Goal: Task Accomplishment & Management: Use online tool/utility

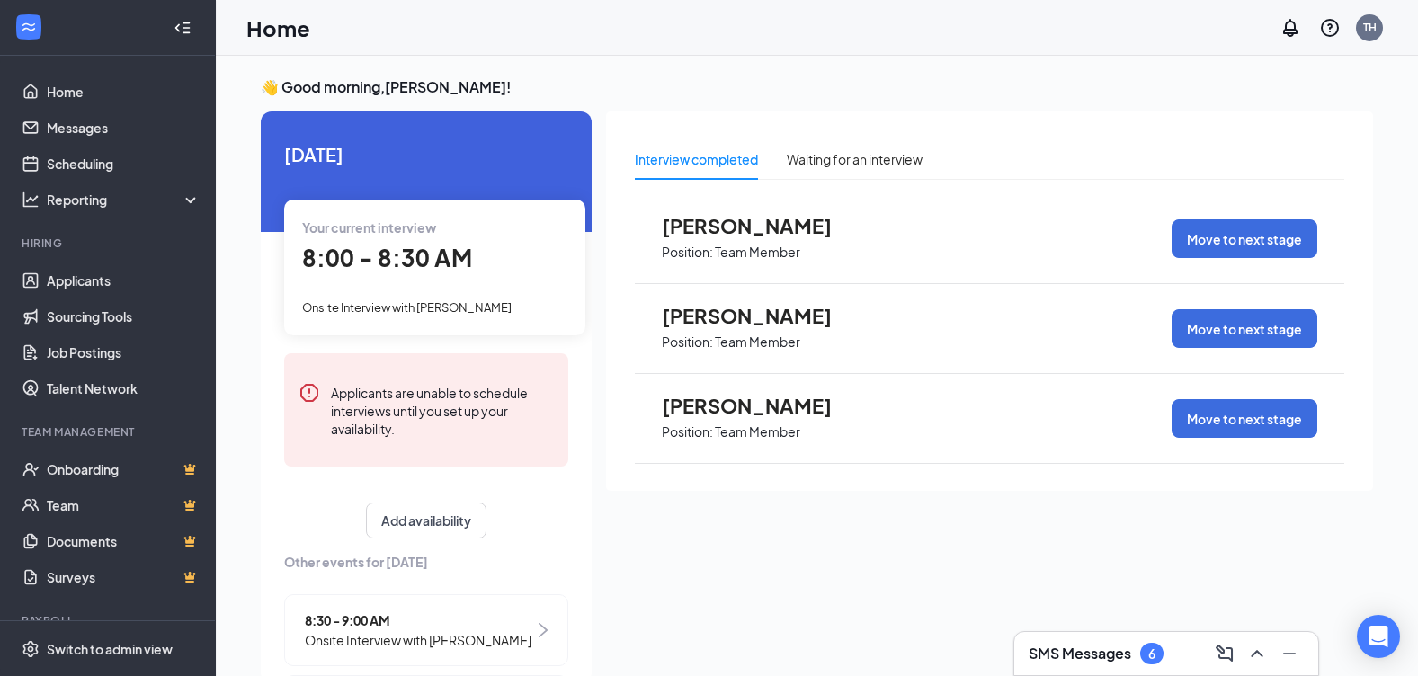
click at [370, 271] on span "8:00 - 8:30 AM" at bounding box center [387, 258] width 170 height 30
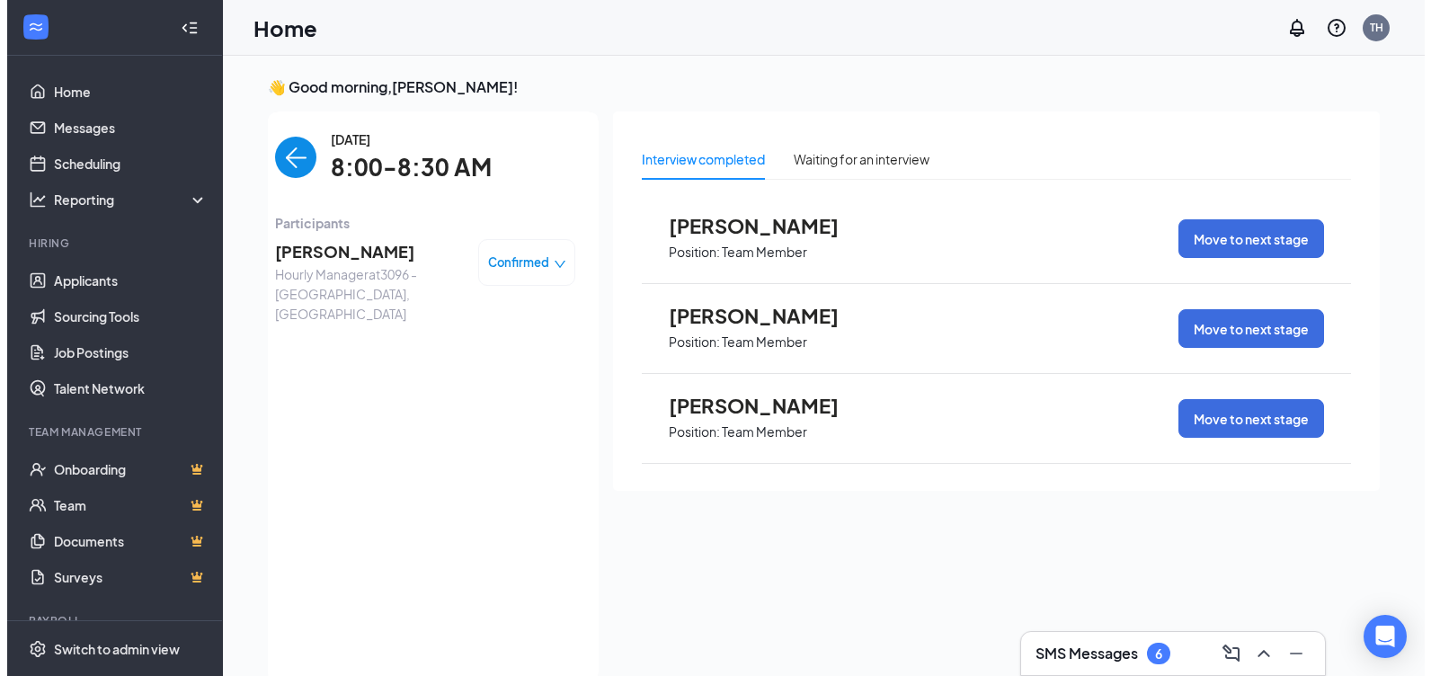
scroll to position [7, 0]
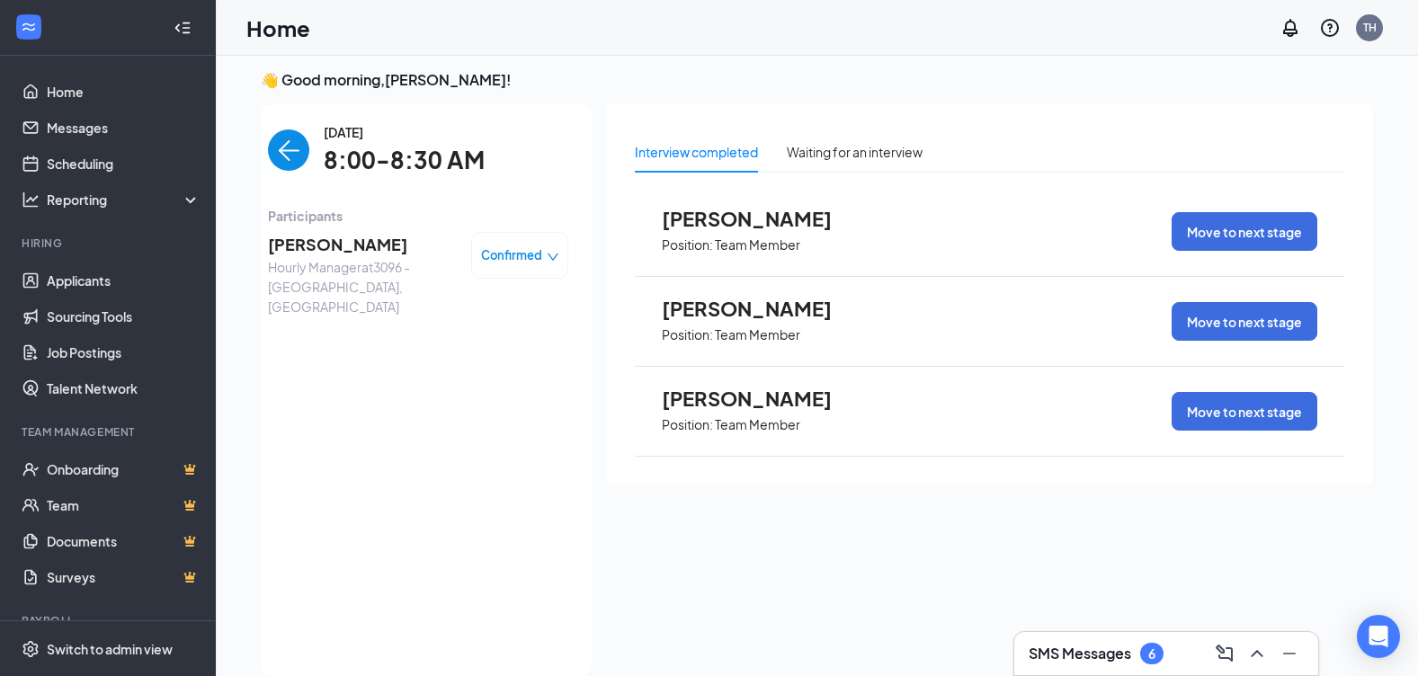
click at [362, 239] on span "[PERSON_NAME]" at bounding box center [362, 244] width 189 height 25
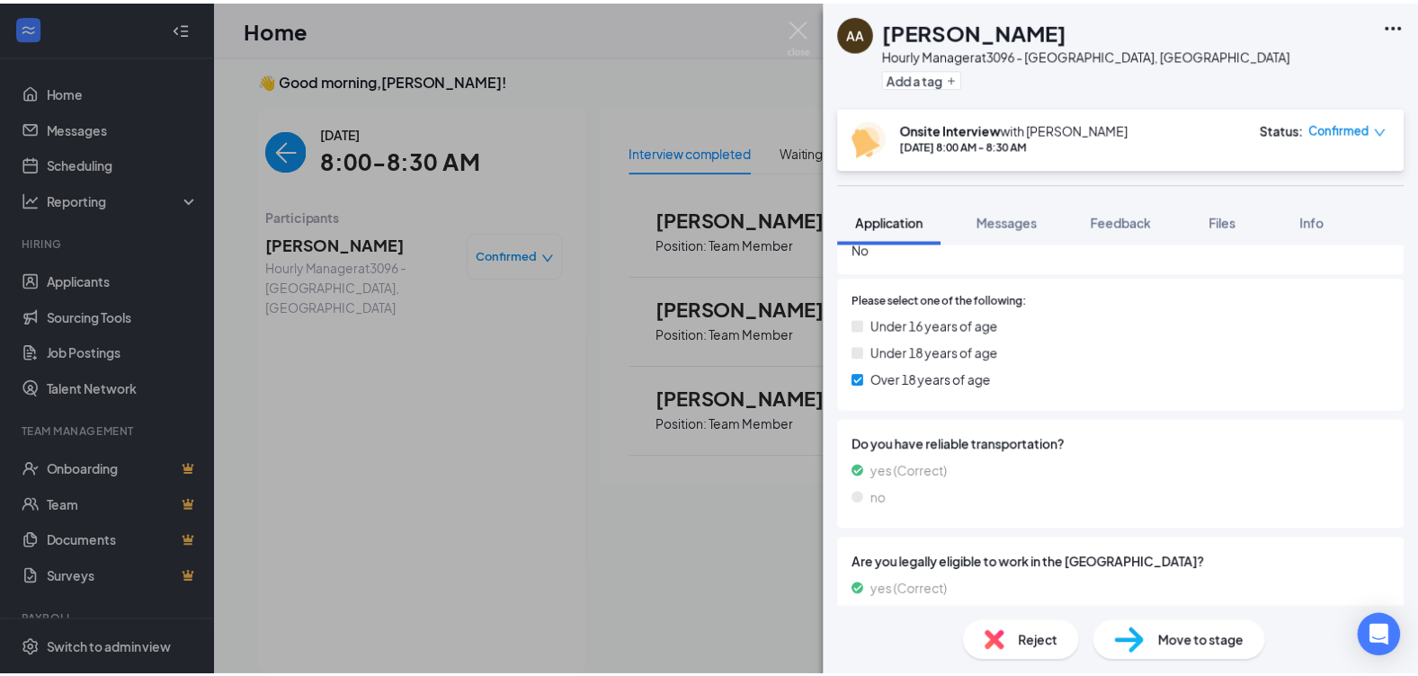
scroll to position [755, 0]
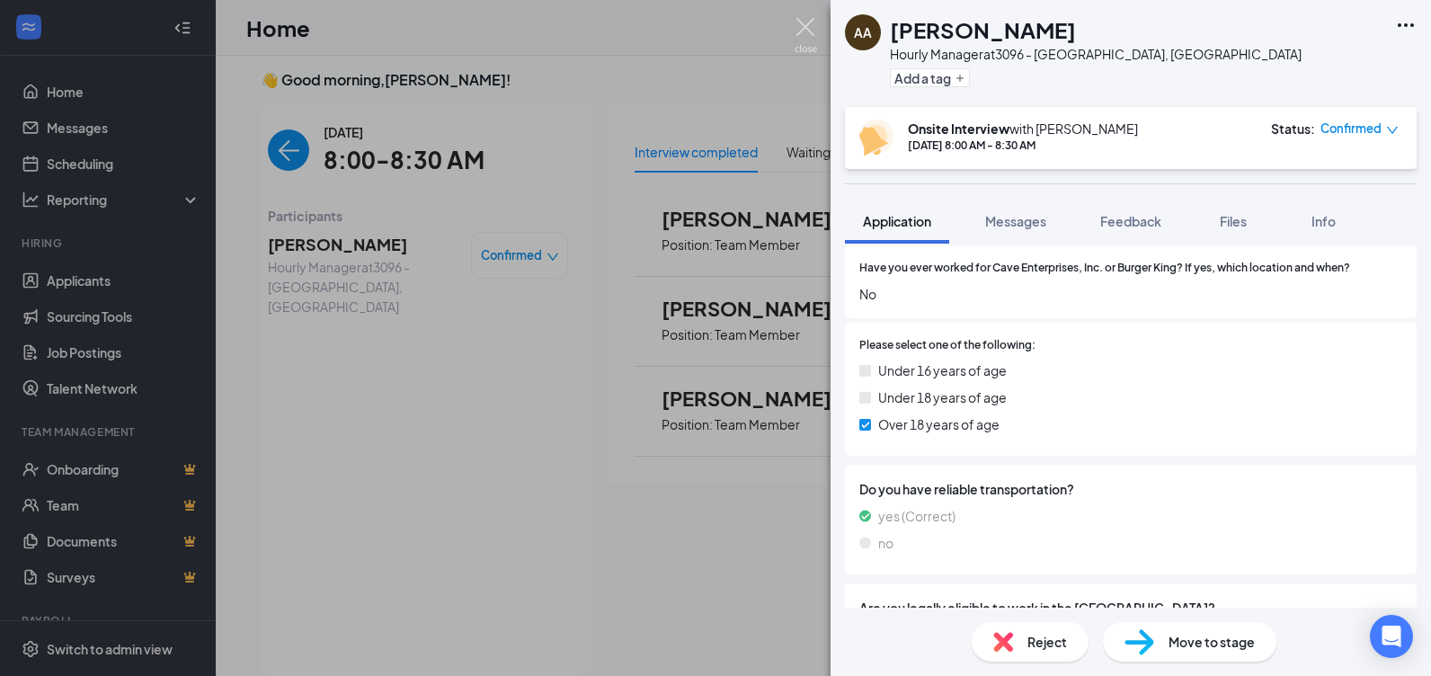
click at [805, 31] on img at bounding box center [806, 35] width 22 height 35
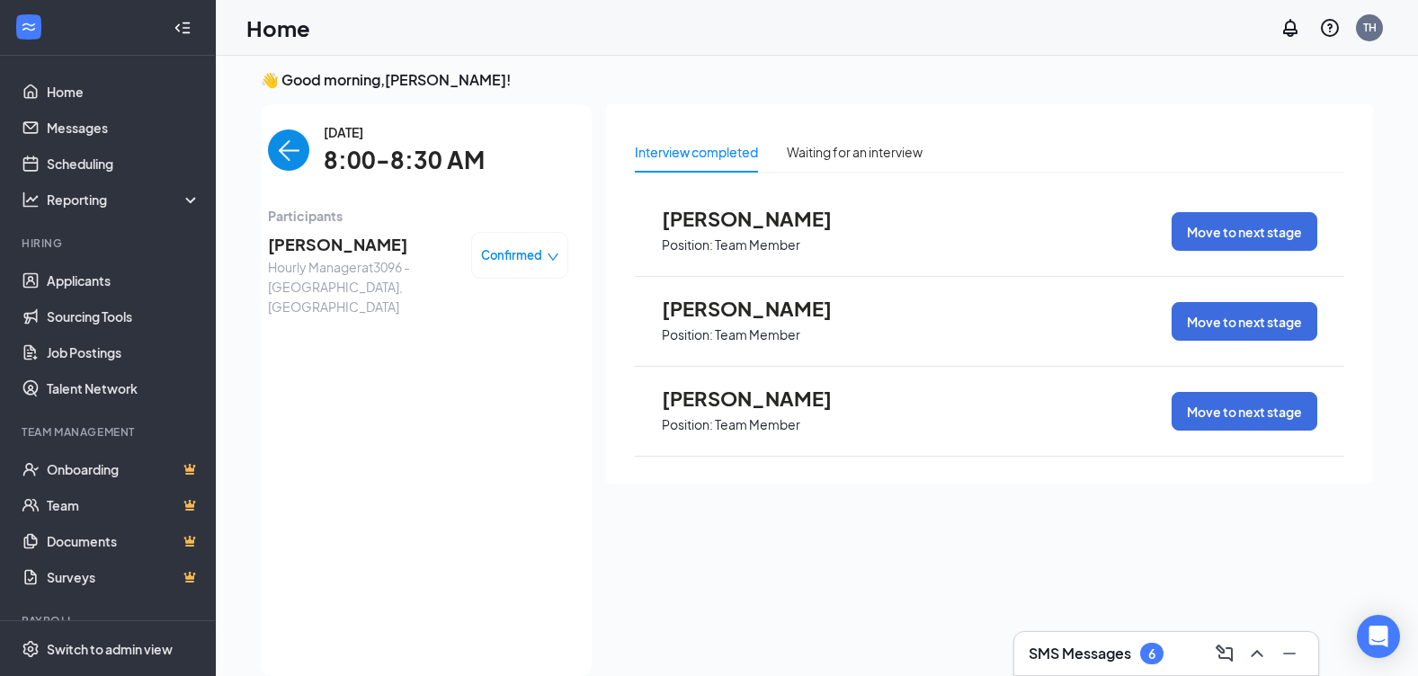
click at [282, 149] on img "back-button" at bounding box center [288, 149] width 41 height 41
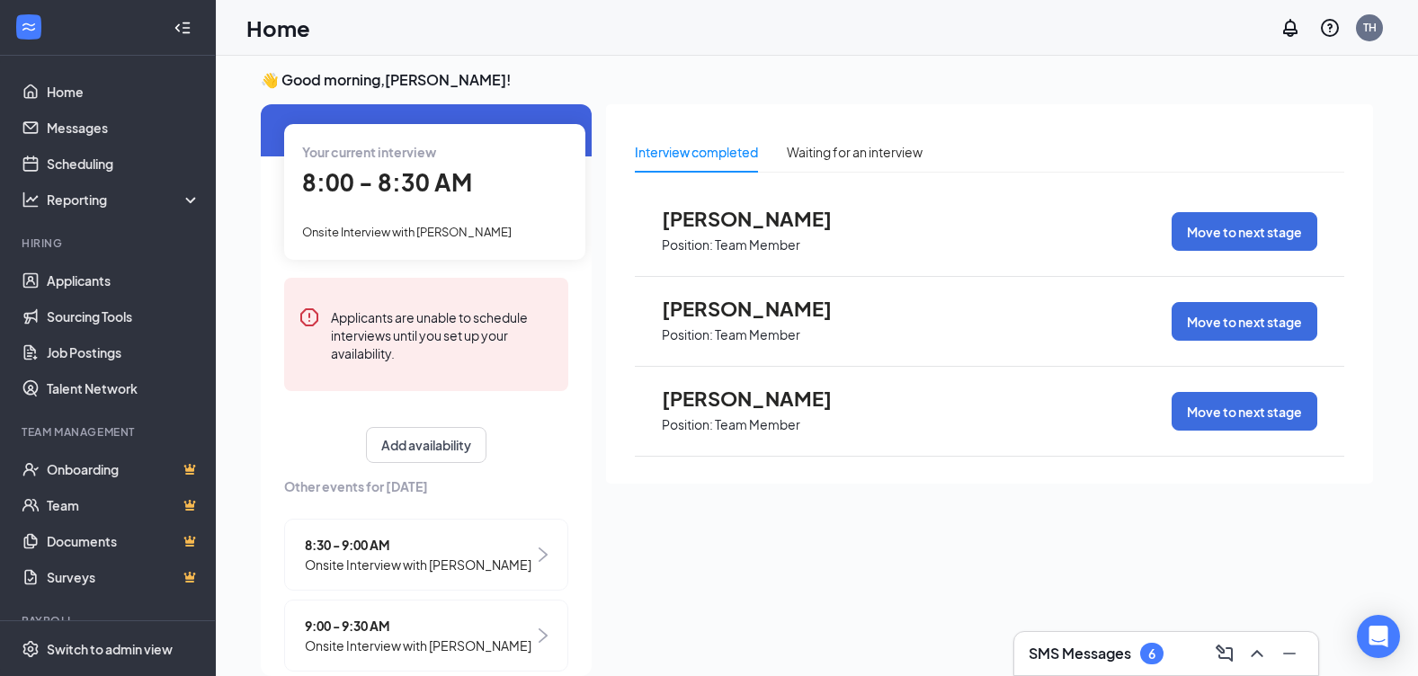
scroll to position [270, 0]
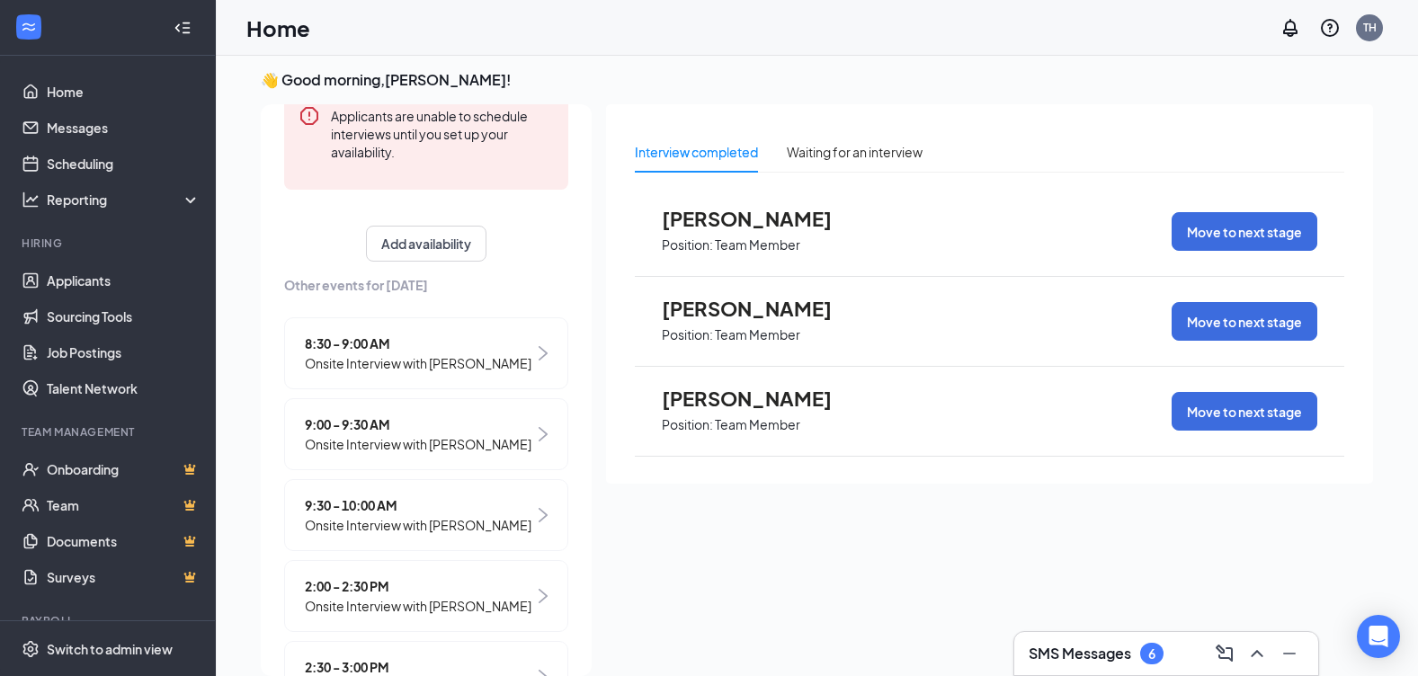
click at [373, 352] on span "8:30 - 9:00 AM" at bounding box center [418, 344] width 227 height 20
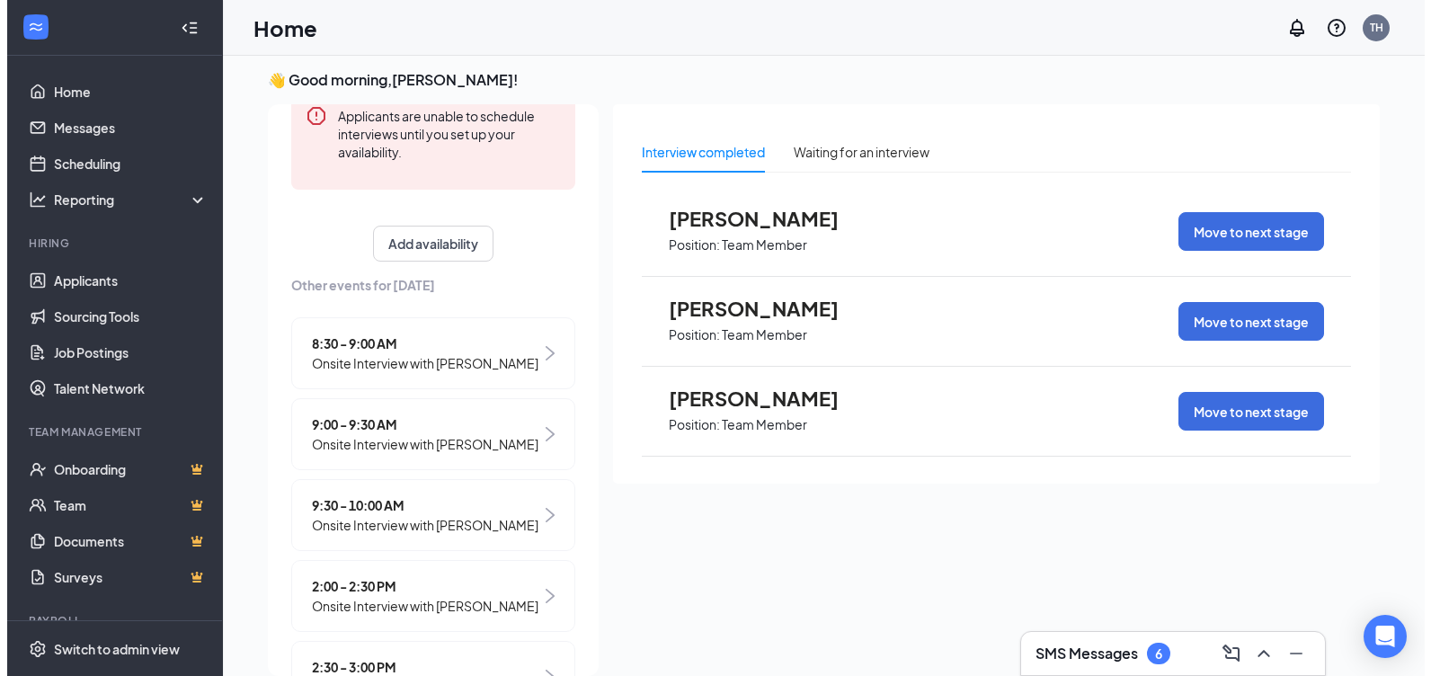
scroll to position [0, 0]
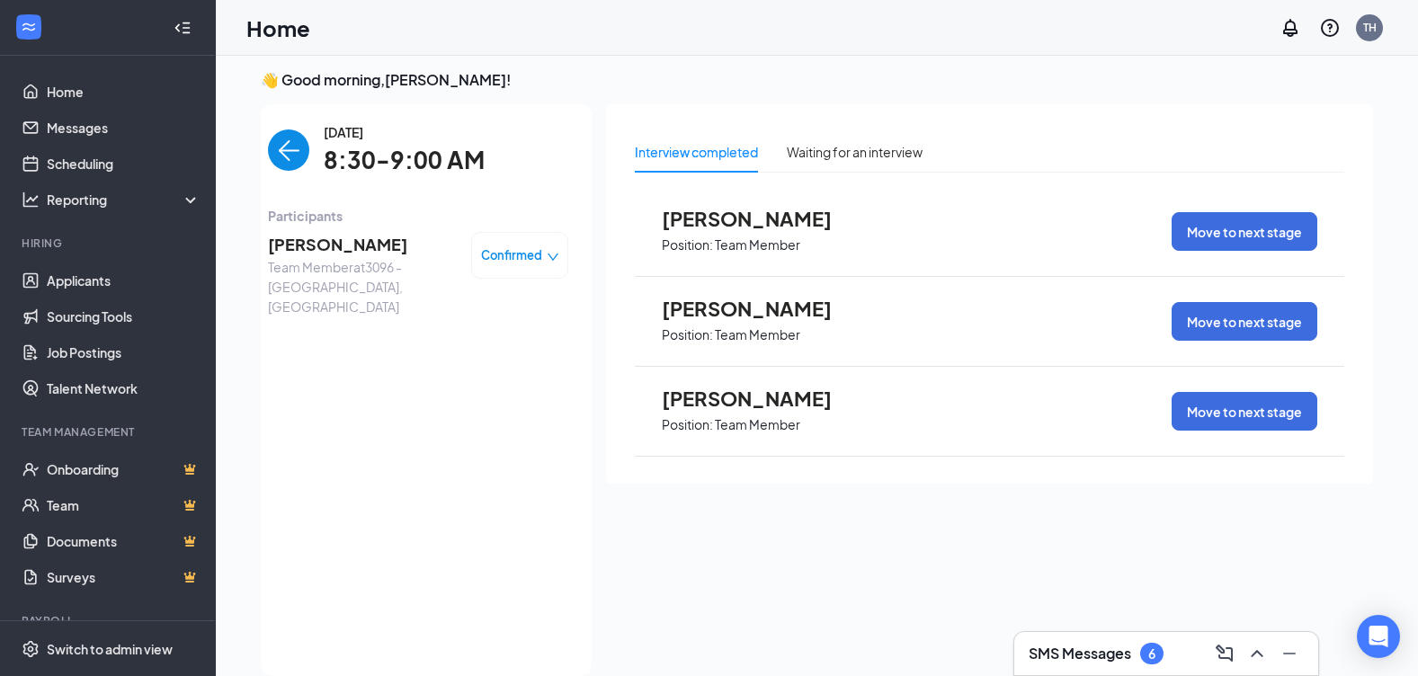
click at [300, 245] on span "[PERSON_NAME]" at bounding box center [362, 244] width 189 height 25
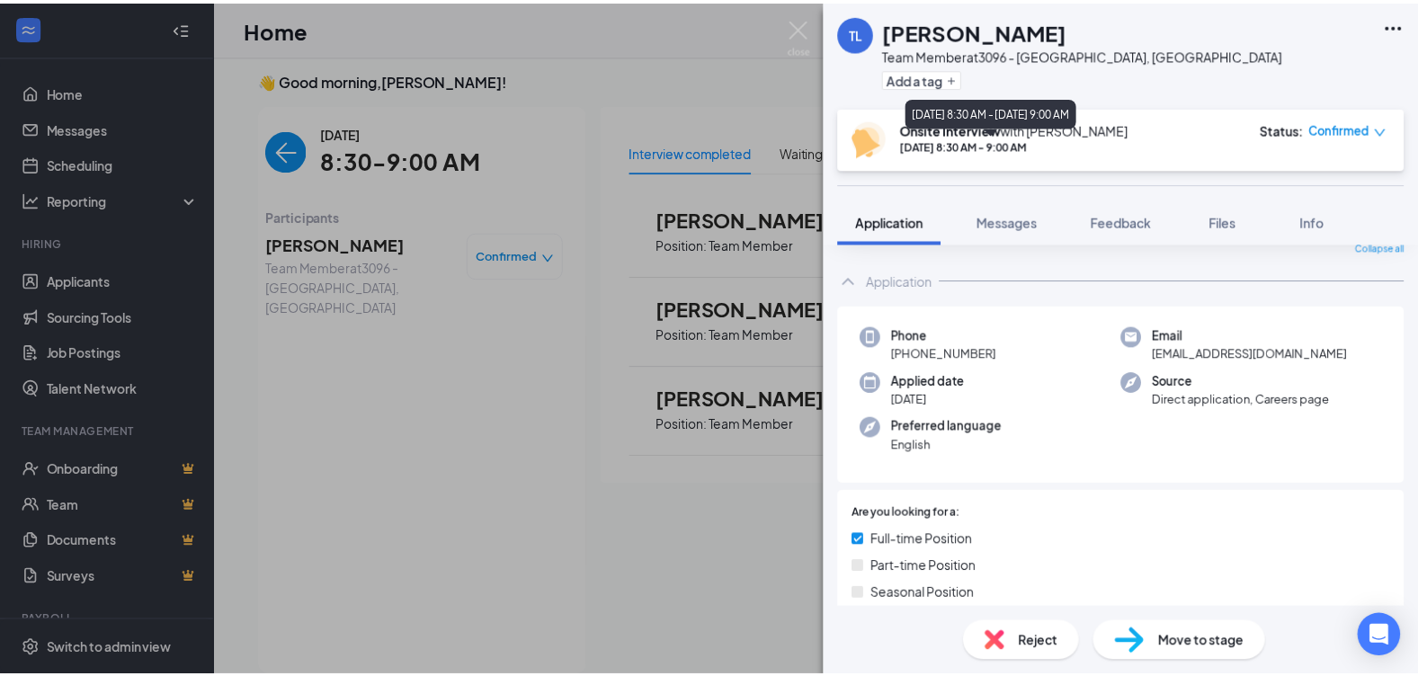
scroll to position [67, 0]
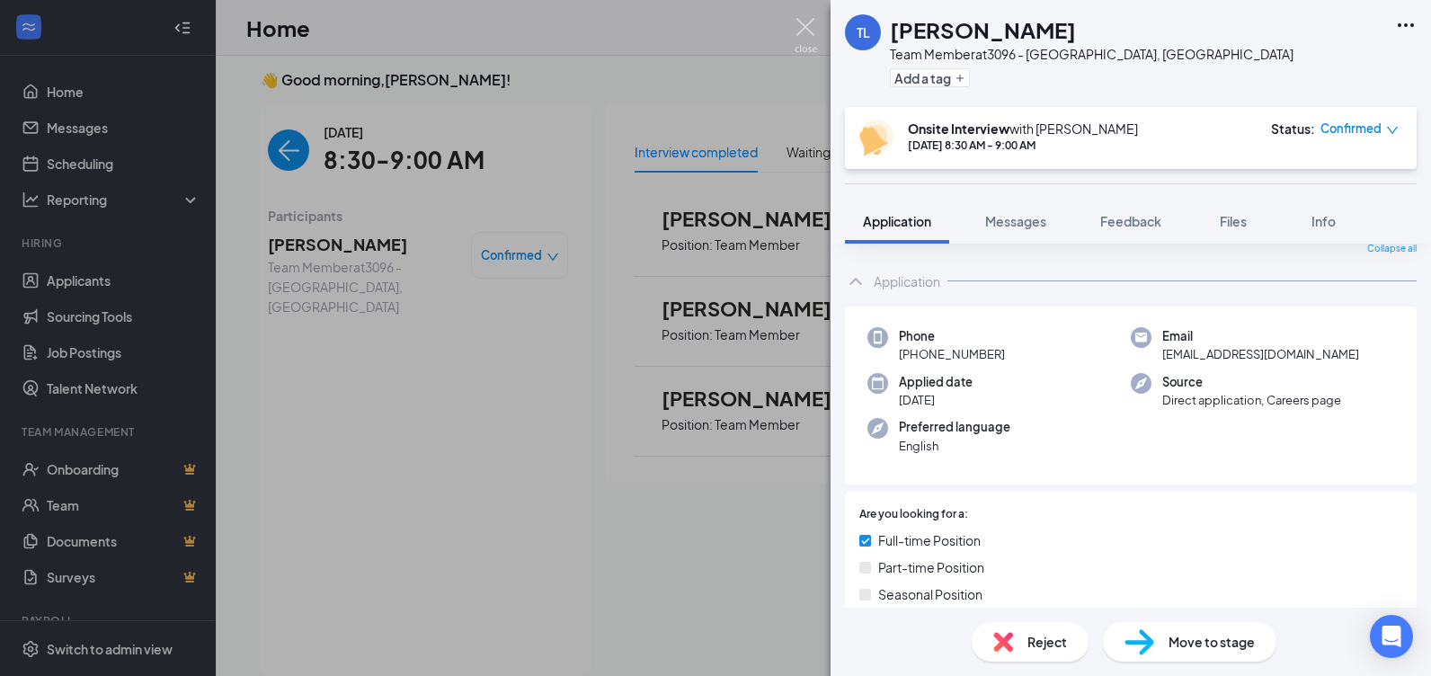
click at [800, 25] on img at bounding box center [806, 35] width 22 height 35
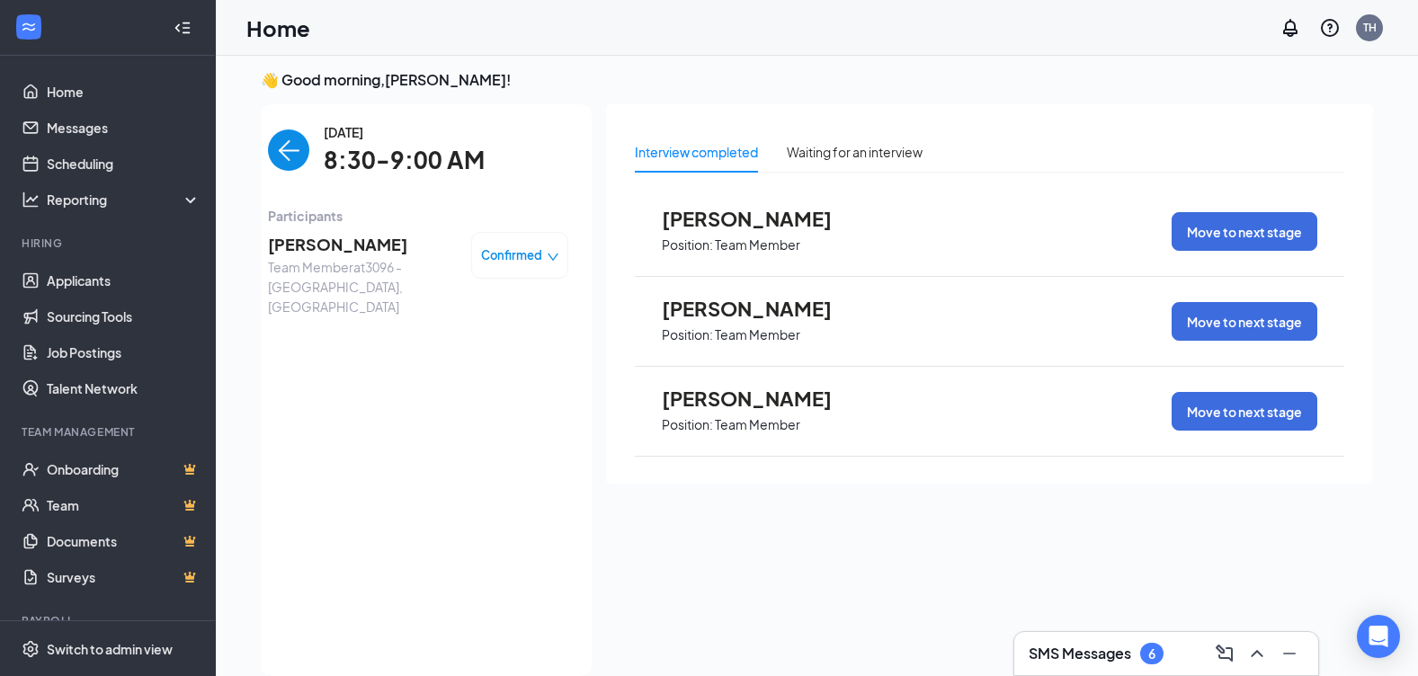
click at [285, 151] on img "back-button" at bounding box center [288, 149] width 41 height 41
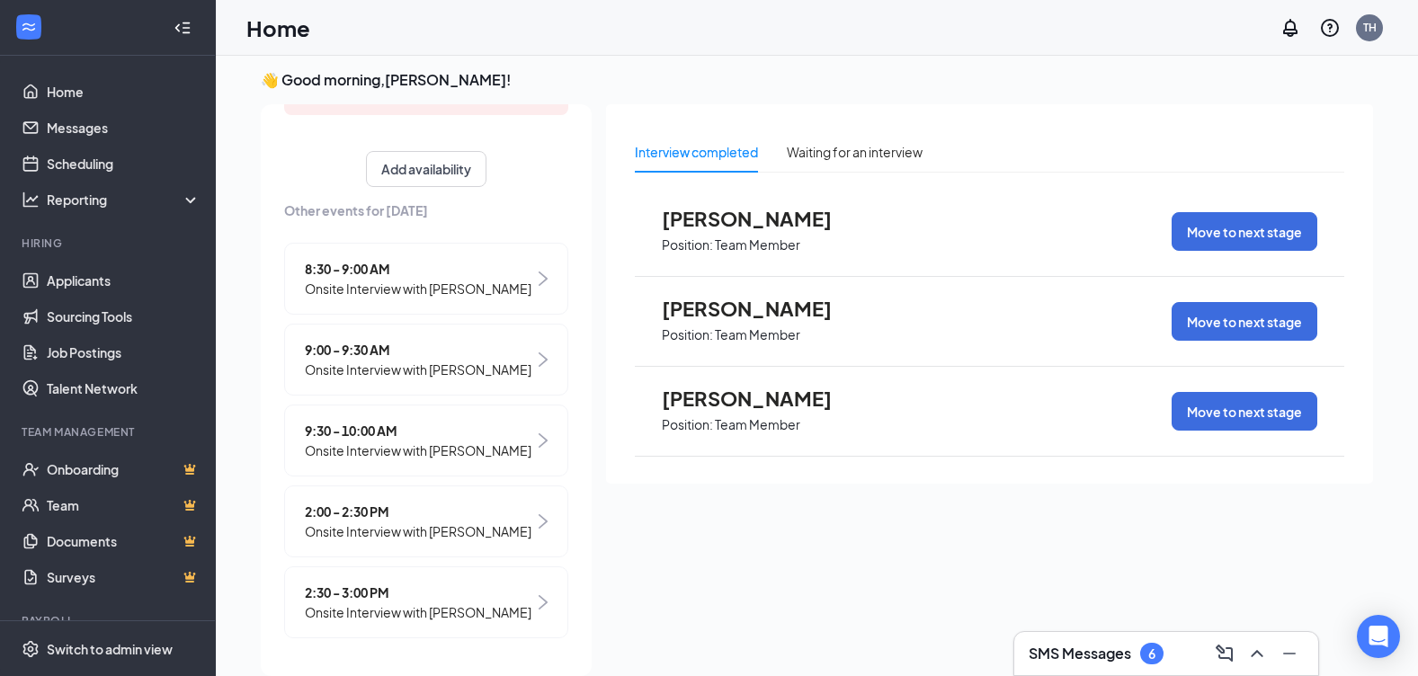
scroll to position [384, 0]
click at [361, 340] on span "9:00 - 9:30 AM" at bounding box center [418, 350] width 227 height 20
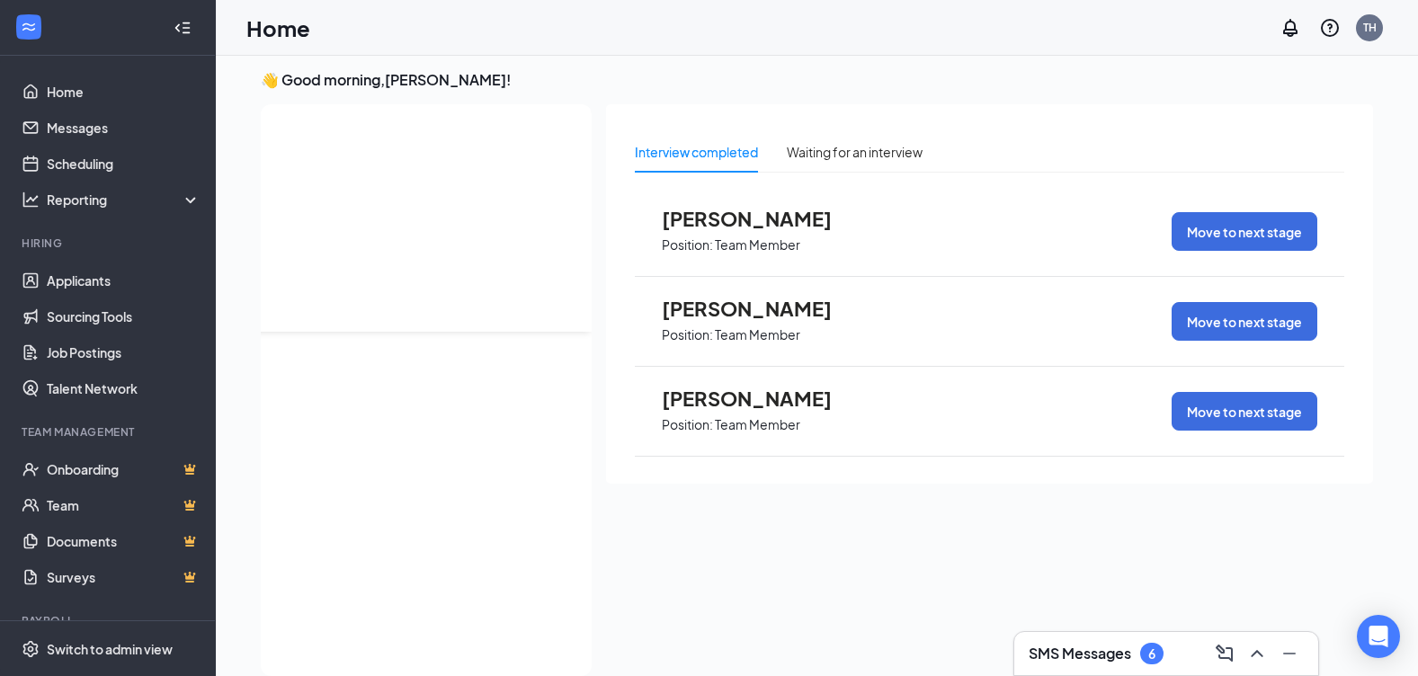
scroll to position [0, 0]
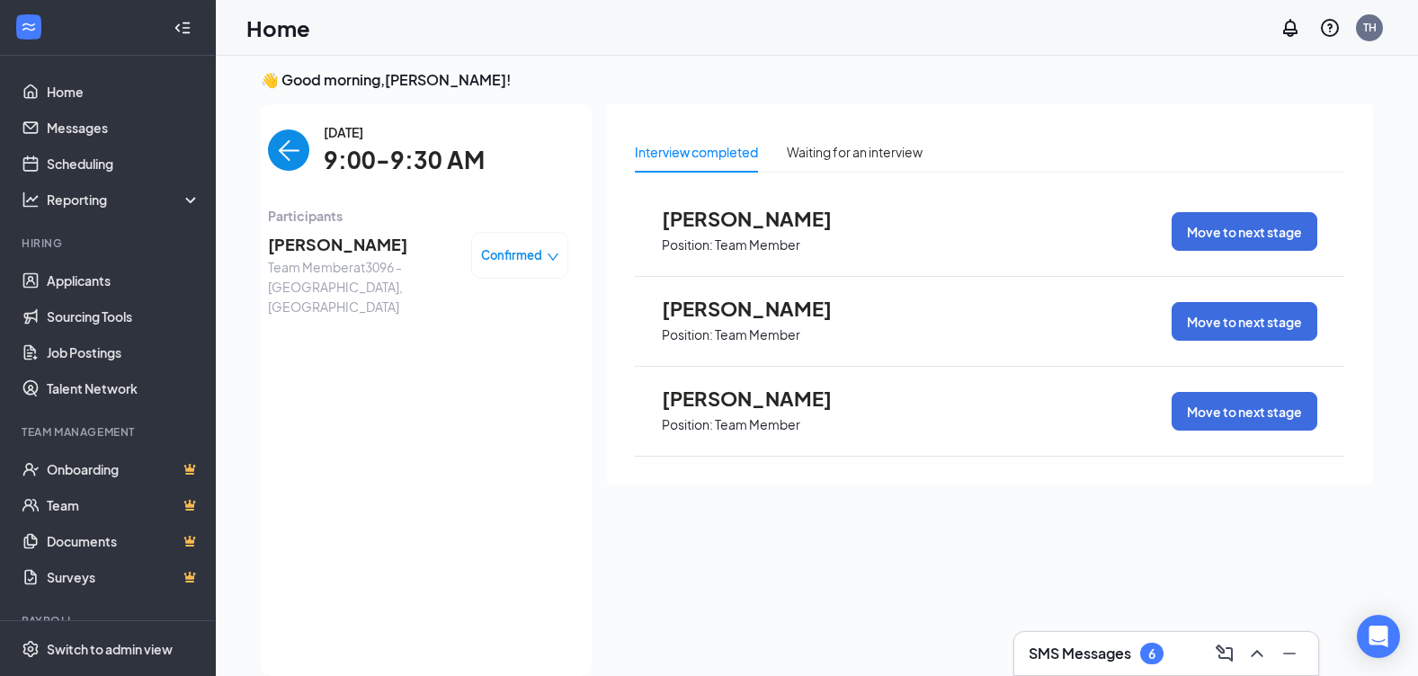
click at [327, 245] on span "[PERSON_NAME]" at bounding box center [362, 244] width 189 height 25
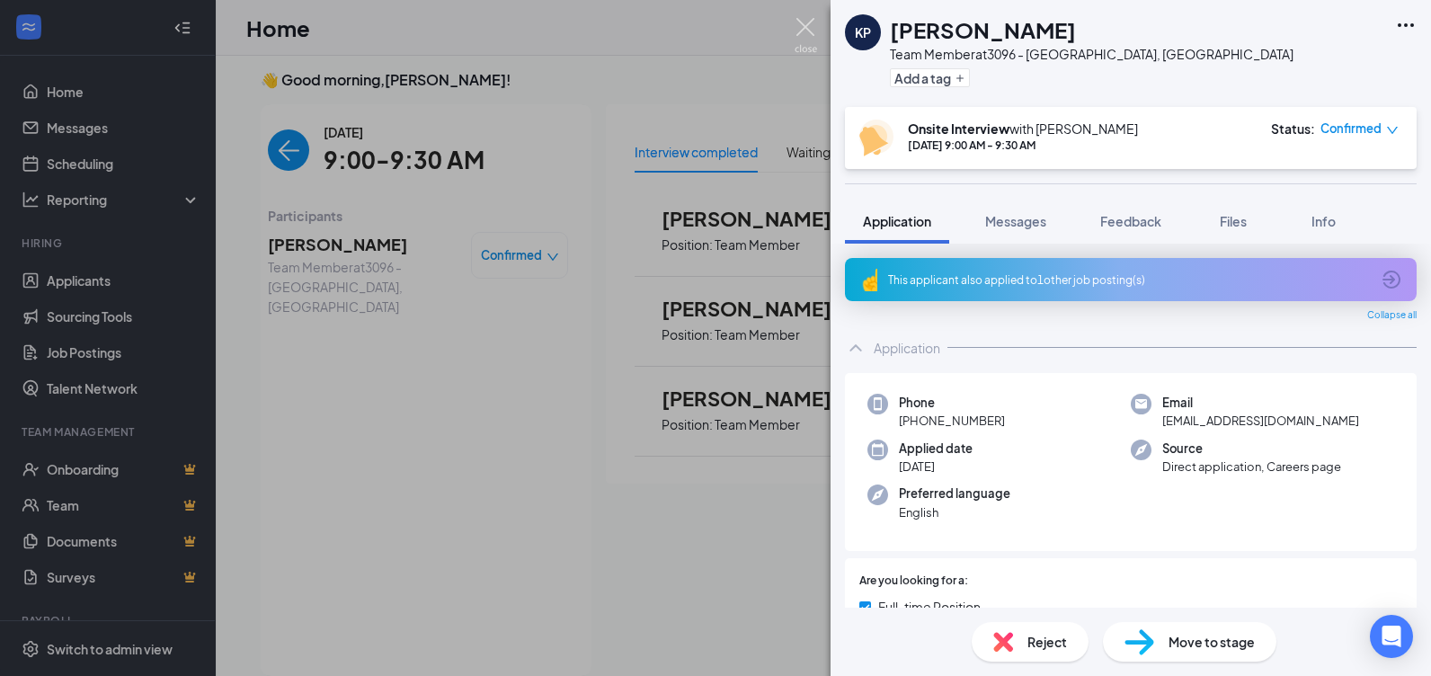
click at [804, 34] on img at bounding box center [806, 35] width 22 height 35
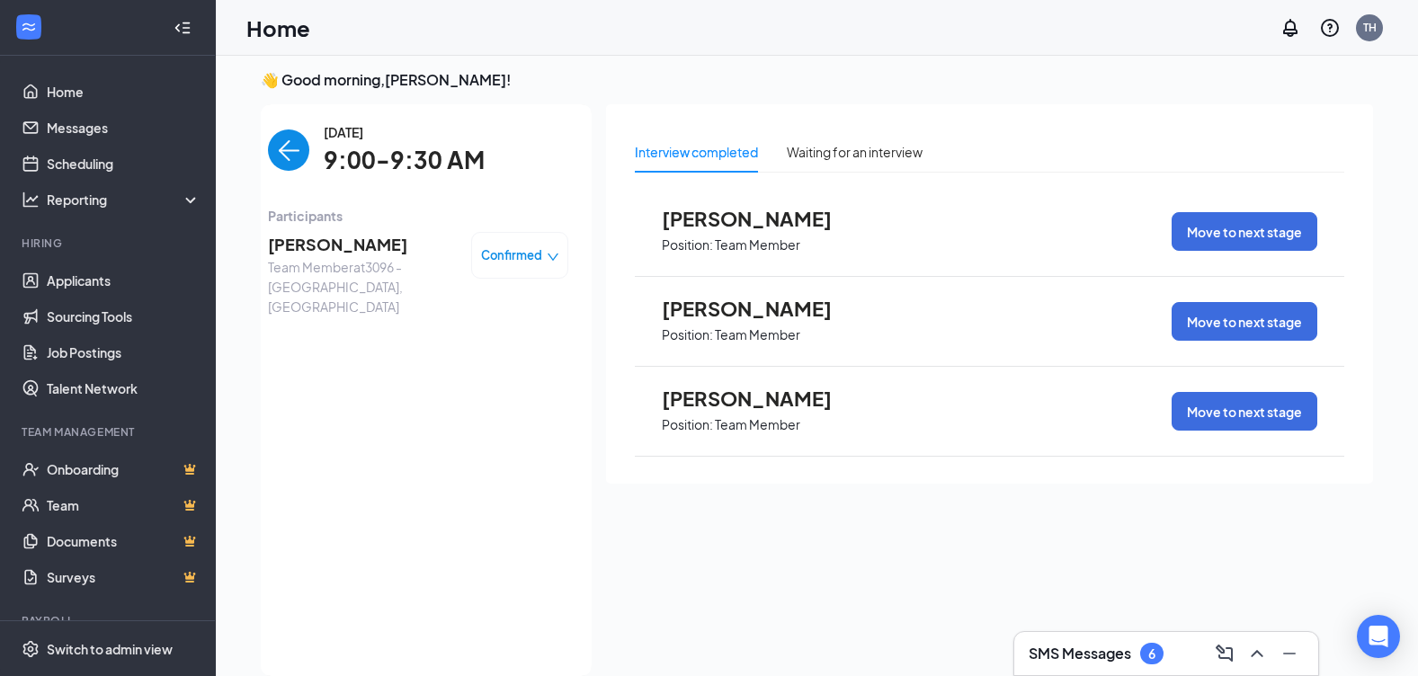
click at [280, 152] on img "back-button" at bounding box center [288, 149] width 41 height 41
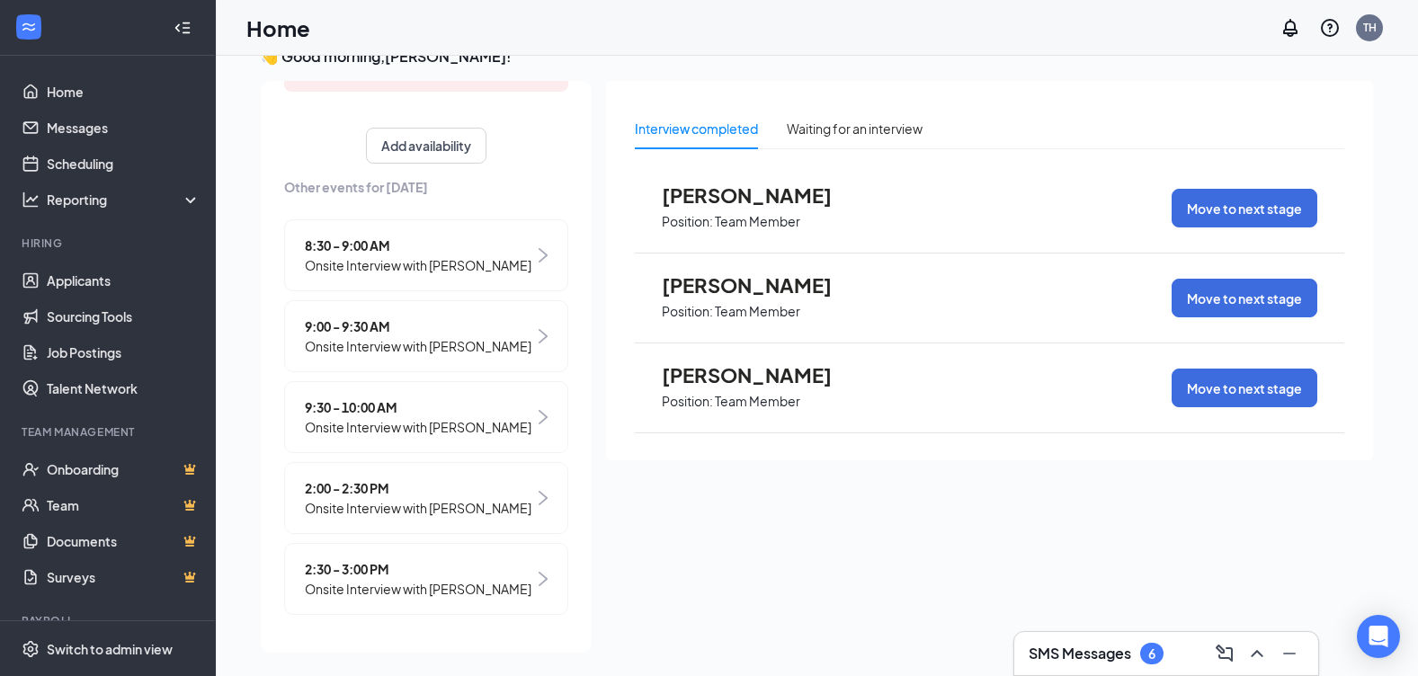
scroll to position [38, 0]
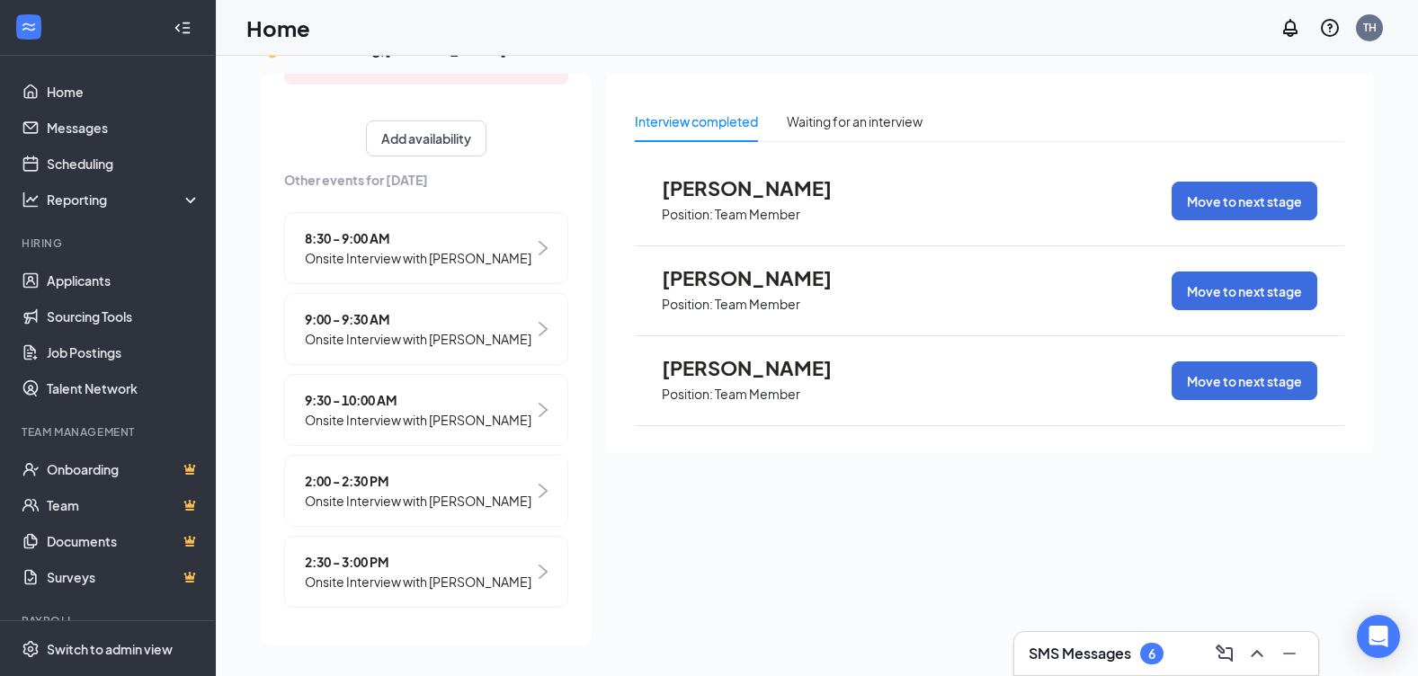
click at [361, 390] on span "9:30 - 10:00 AM" at bounding box center [418, 400] width 227 height 20
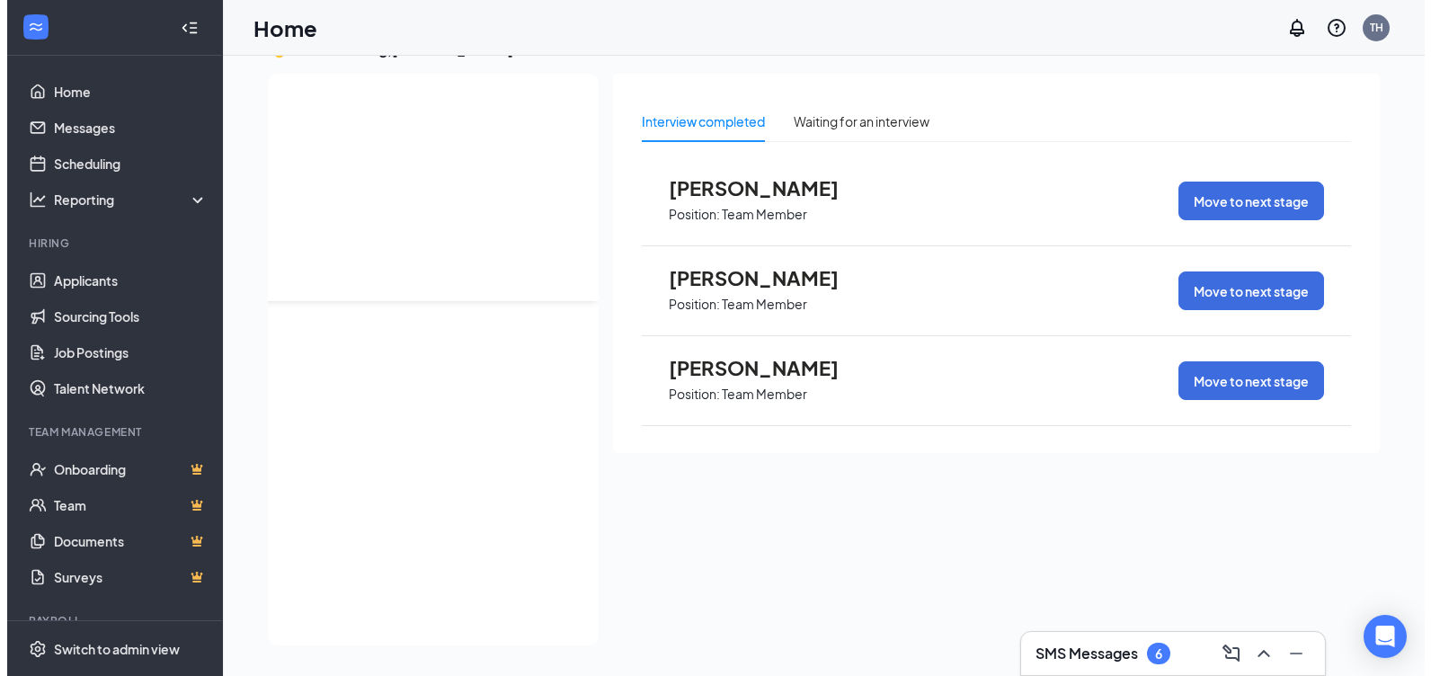
scroll to position [0, 0]
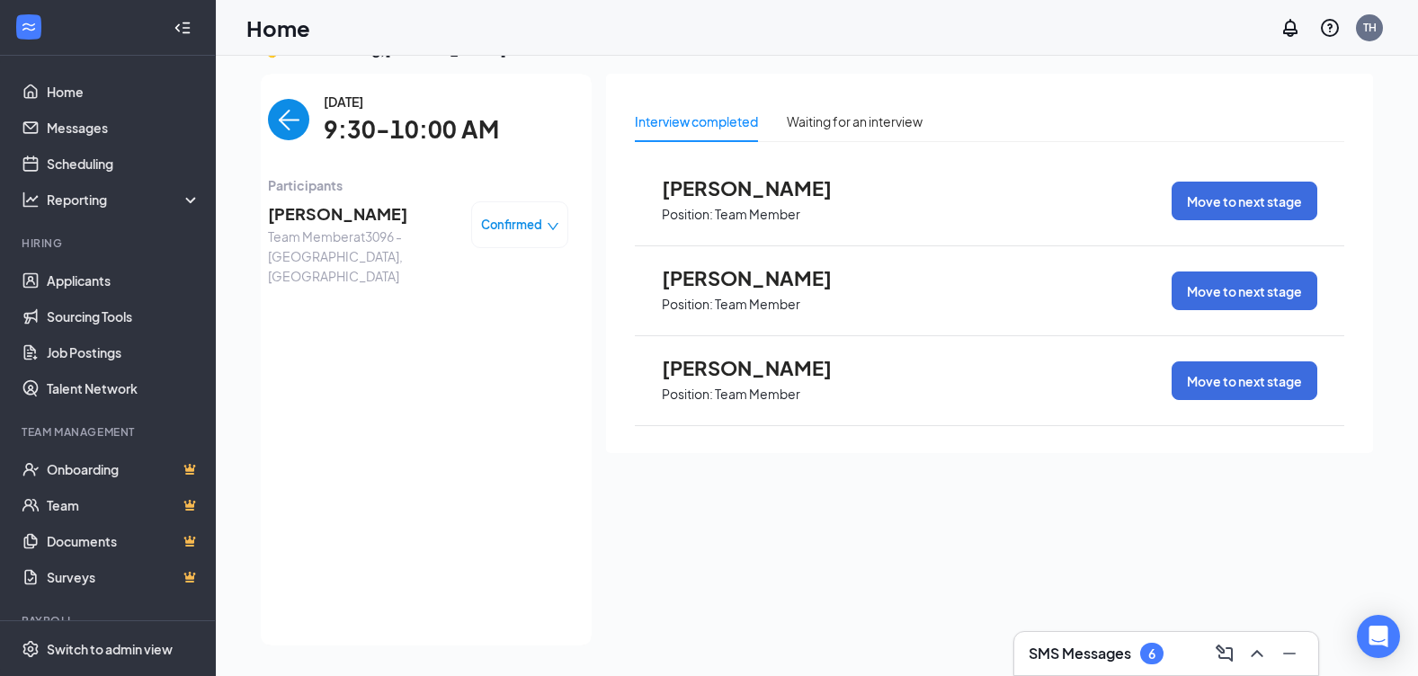
click at [292, 219] on span "[PERSON_NAME]" at bounding box center [362, 213] width 189 height 25
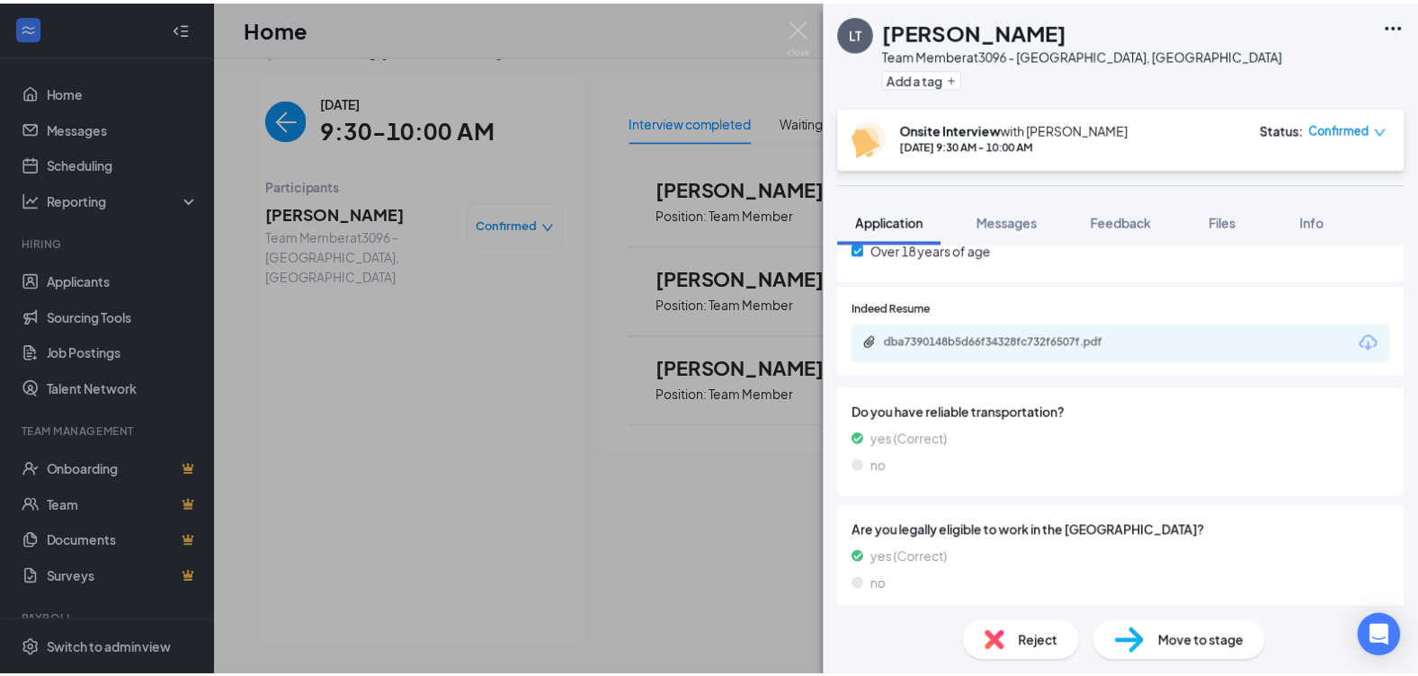
scroll to position [719, 0]
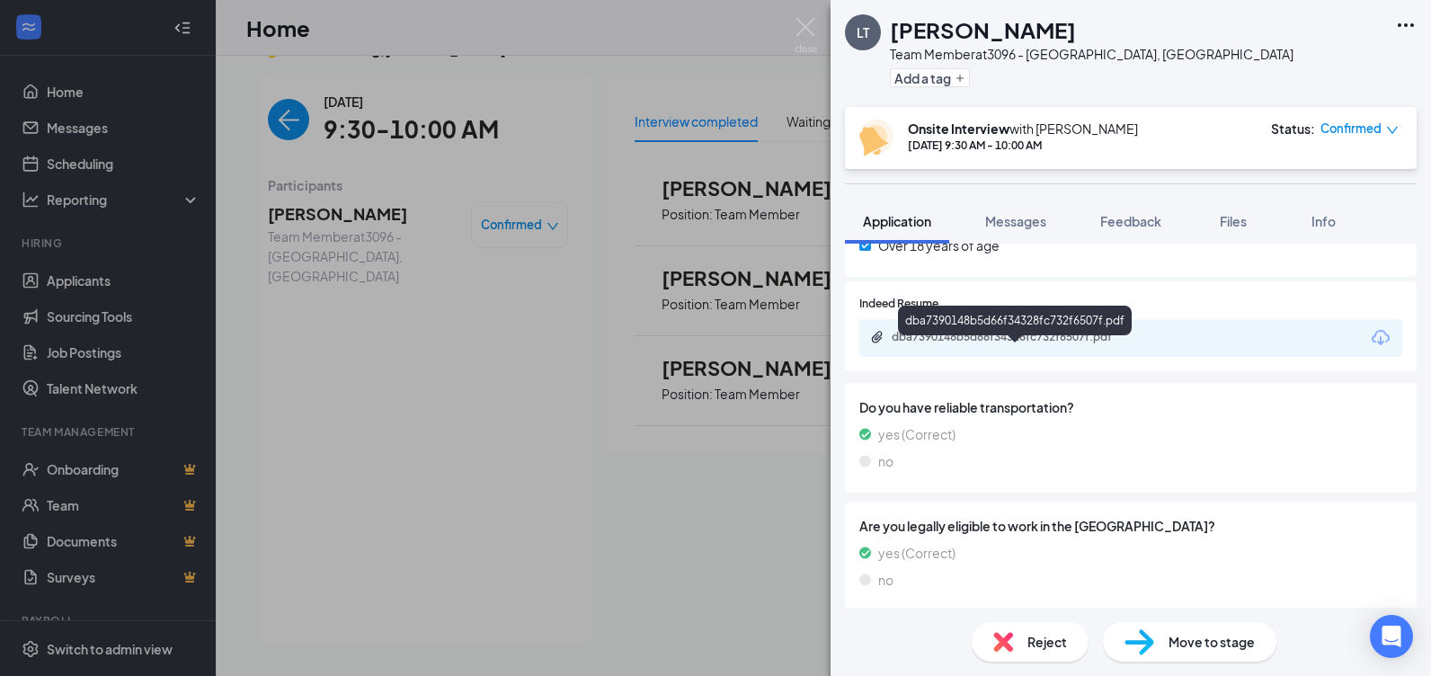
click at [1030, 344] on div "dba7390148b5d66f34328fc732f6507f.pdf" at bounding box center [1018, 337] width 252 height 14
click at [814, 24] on img at bounding box center [806, 35] width 22 height 35
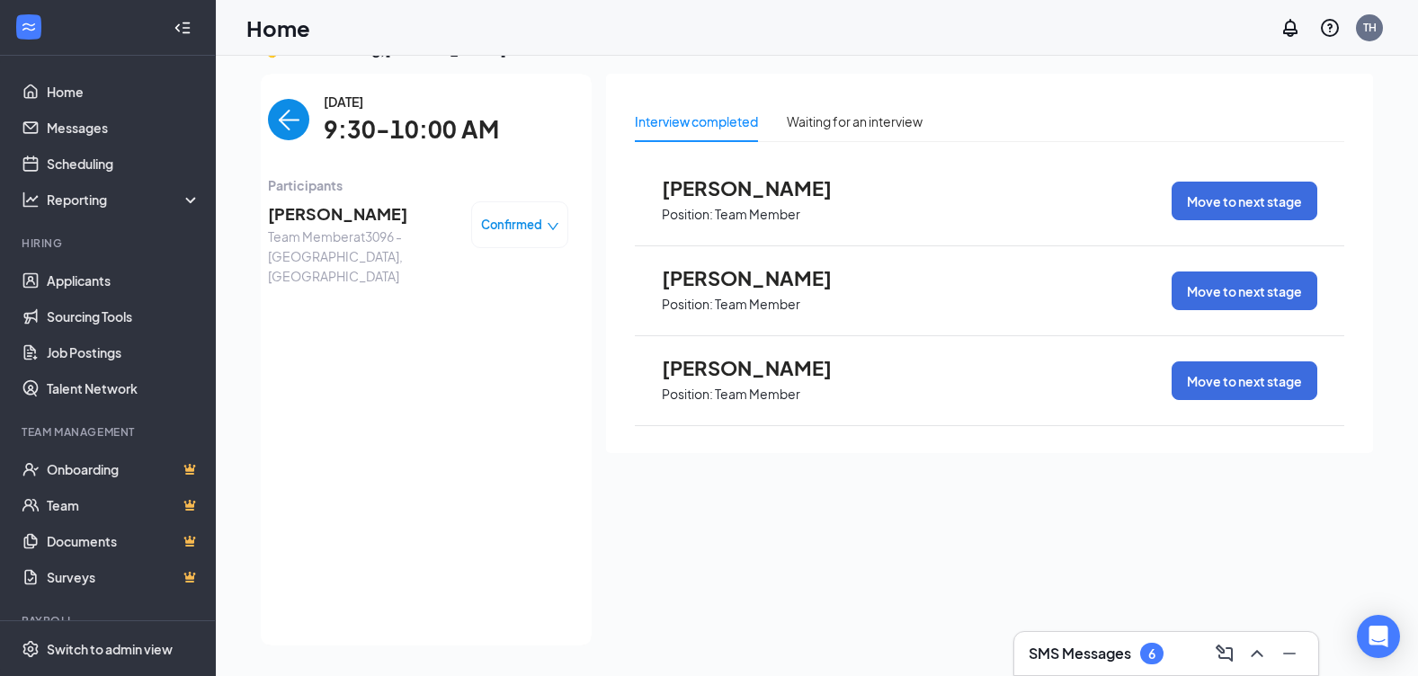
click at [280, 114] on img "back-button" at bounding box center [288, 119] width 41 height 41
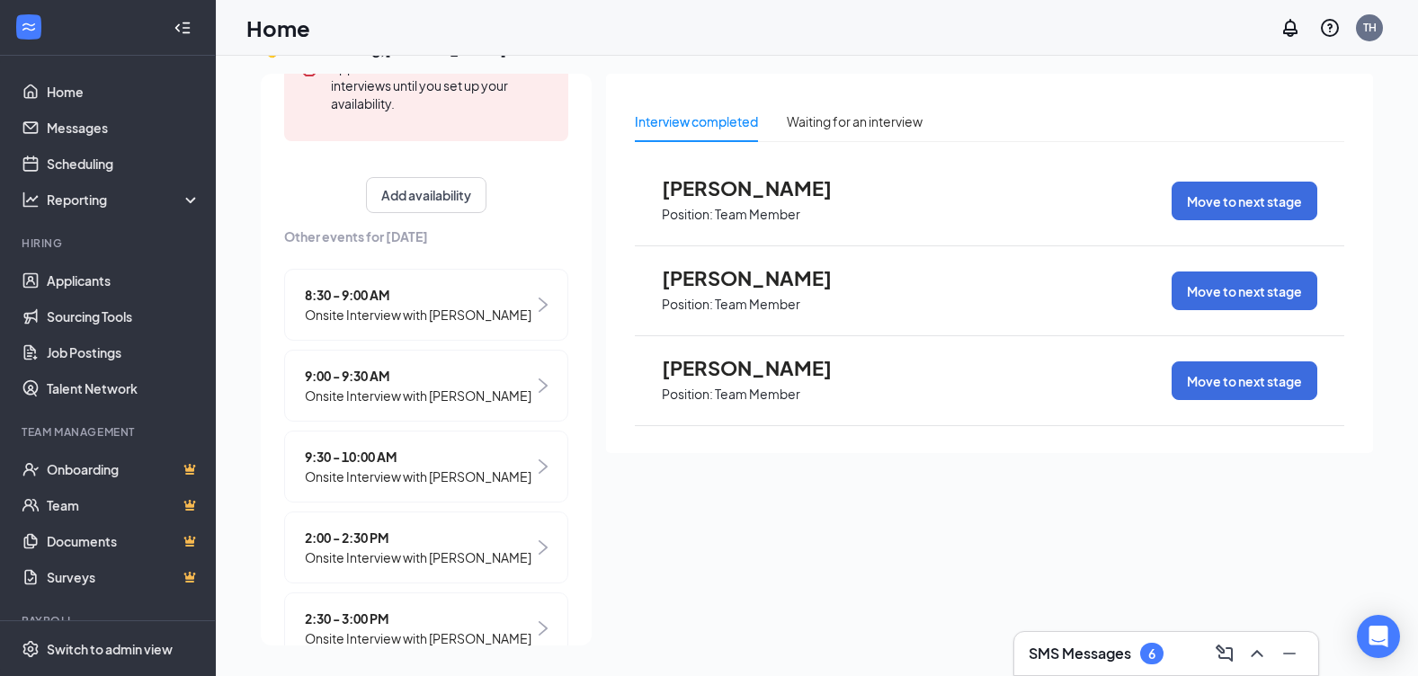
scroll to position [384, 0]
